Goal: Transaction & Acquisition: Subscribe to service/newsletter

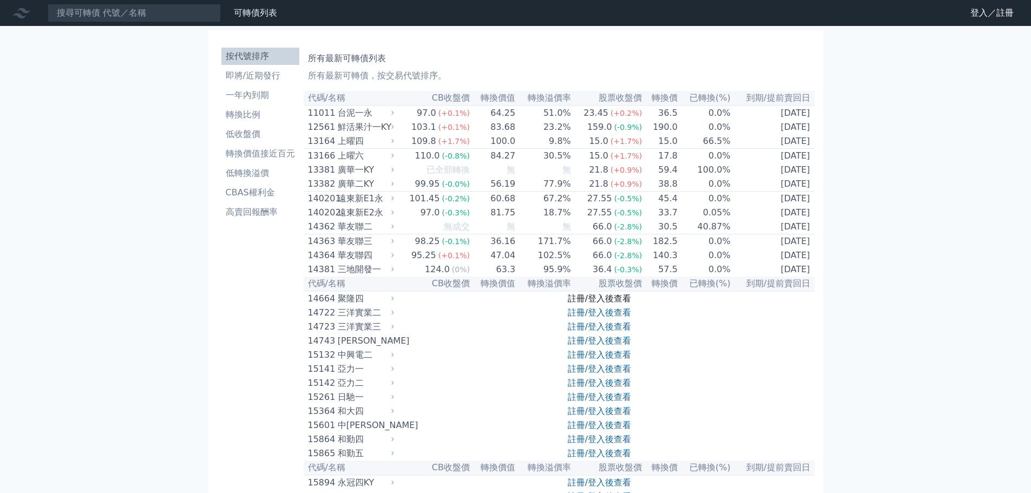
click at [617, 304] on link "註冊/登入後查看" at bounding box center [599, 298] width 63 height 10
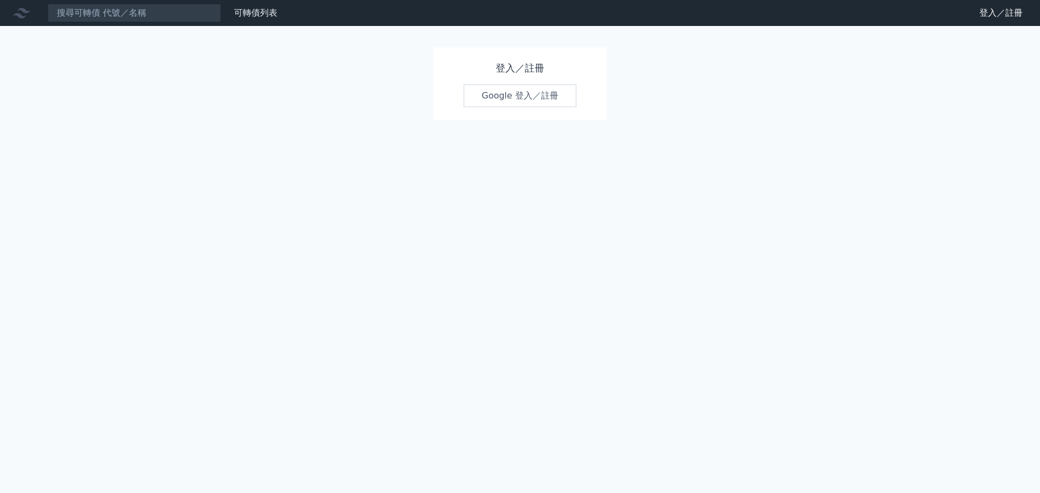
click at [507, 89] on link "Google 登入／註冊" at bounding box center [519, 95] width 113 height 23
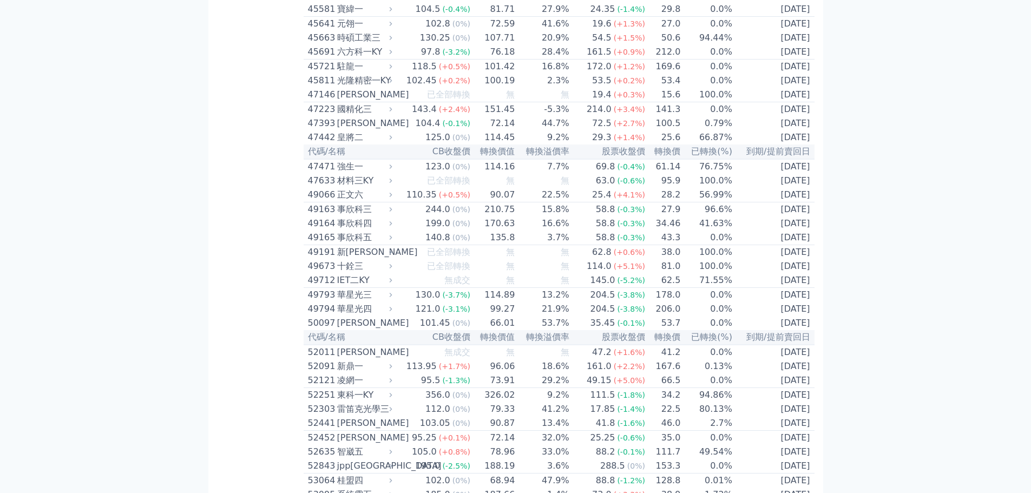
scroll to position [3290, 0]
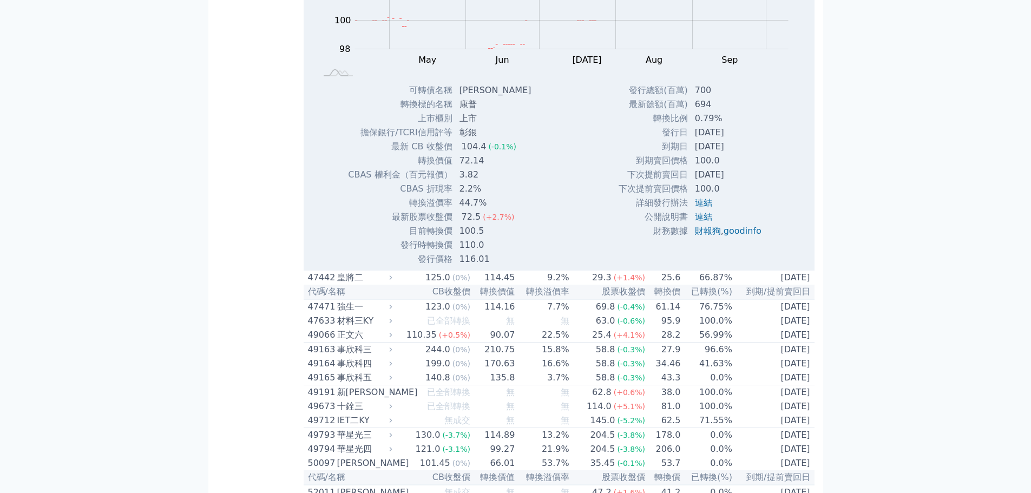
scroll to position [3310, 0]
